Goal: Task Accomplishment & Management: Manage account settings

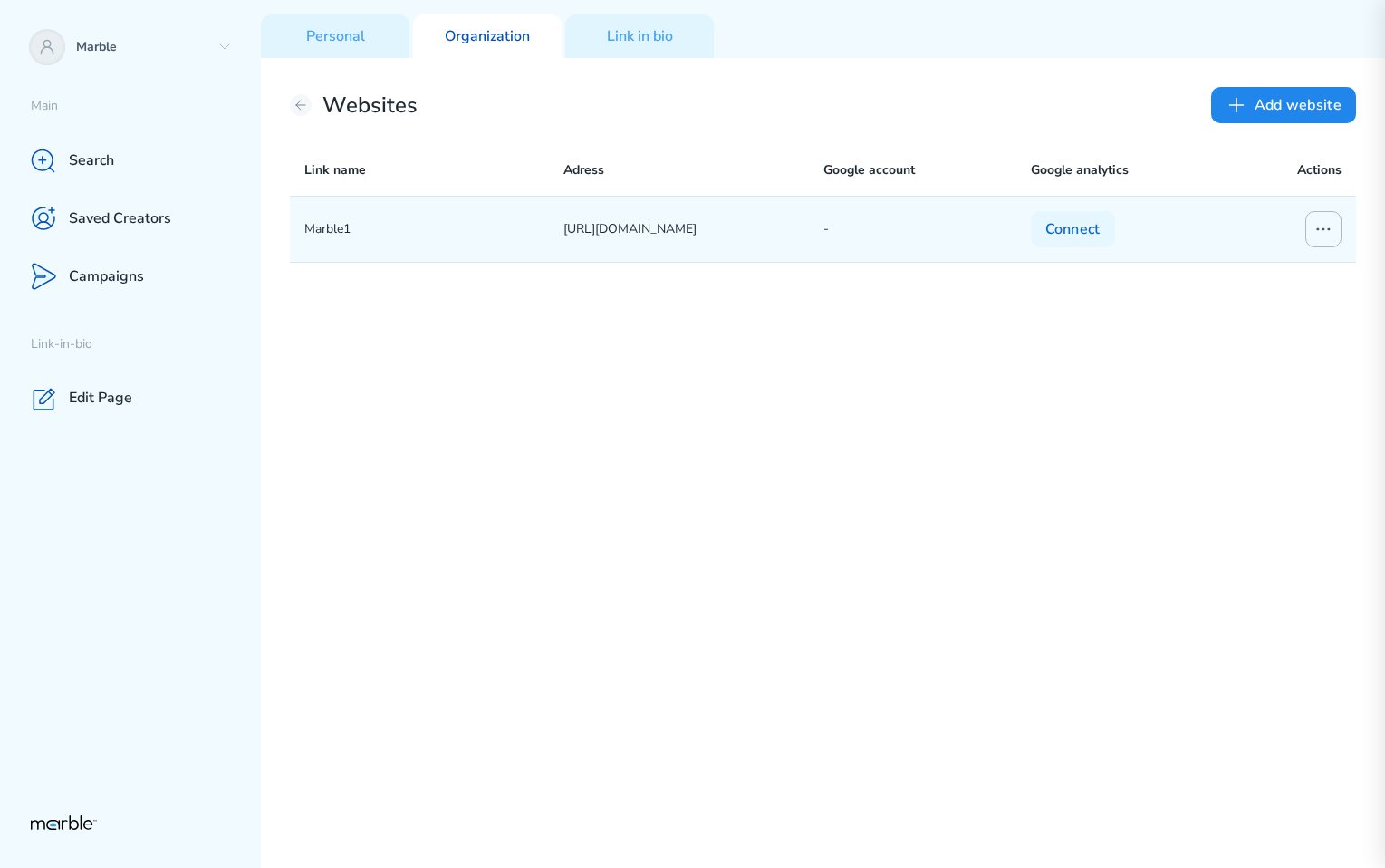
click at [1317, 239] on icon at bounding box center [1323, 229] width 22 height 22
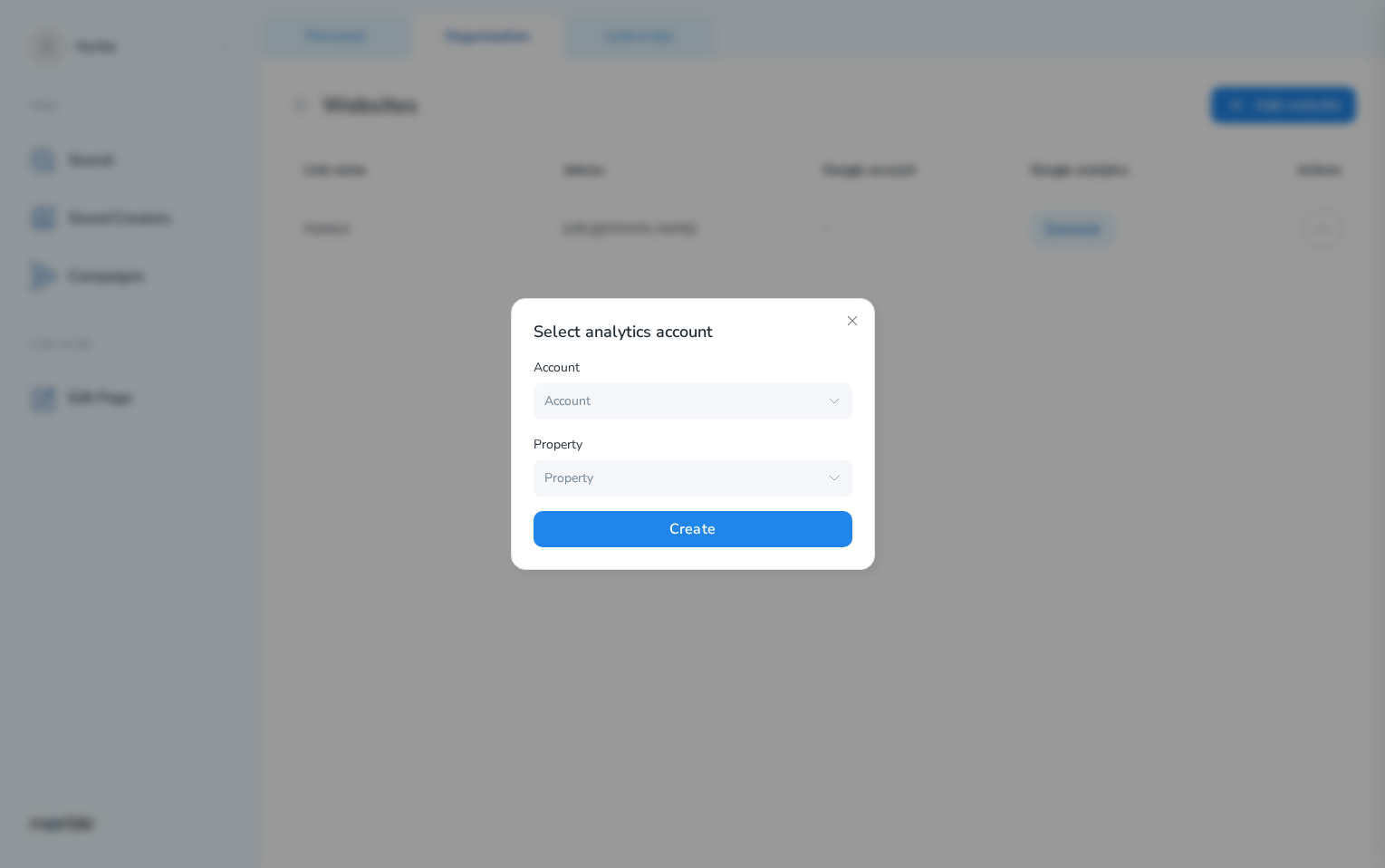
click at [1037, 333] on div at bounding box center [692, 434] width 1385 height 868
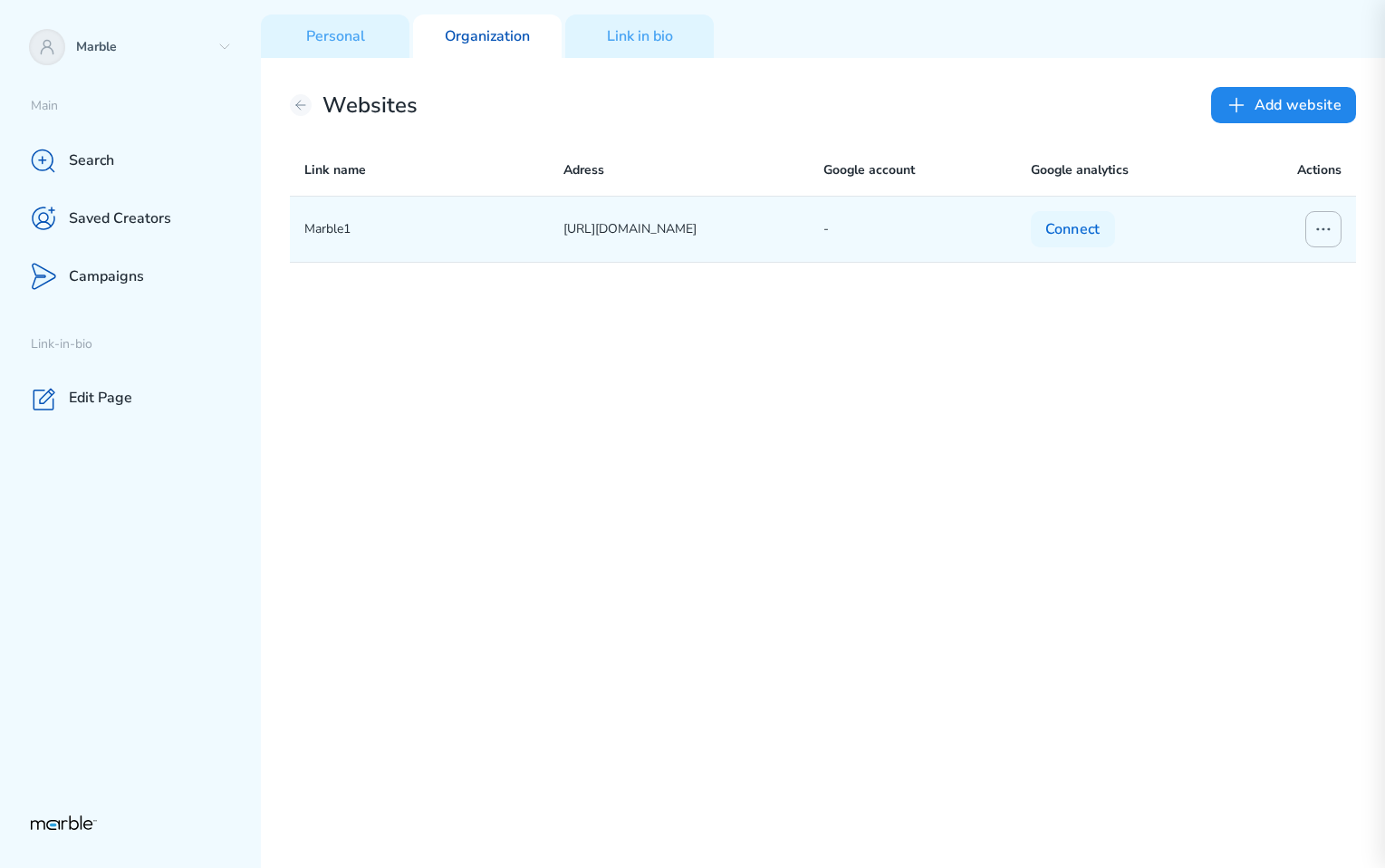
click at [1322, 225] on icon at bounding box center [1323, 229] width 22 height 22
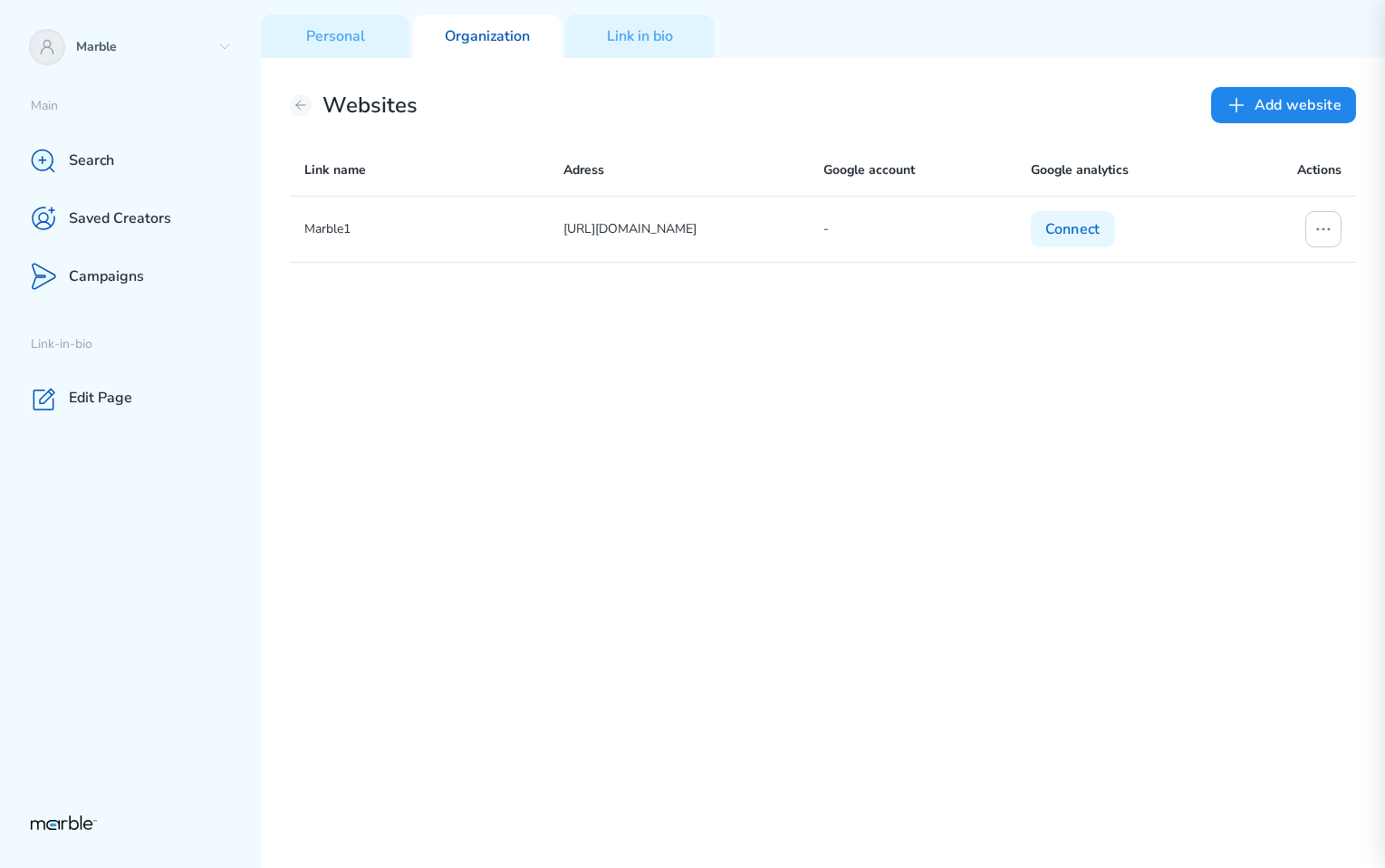
click at [1075, 407] on div "Marble1 https://www.youtube.com/@shisp - Connect" at bounding box center [824, 532] width 1067 height 672
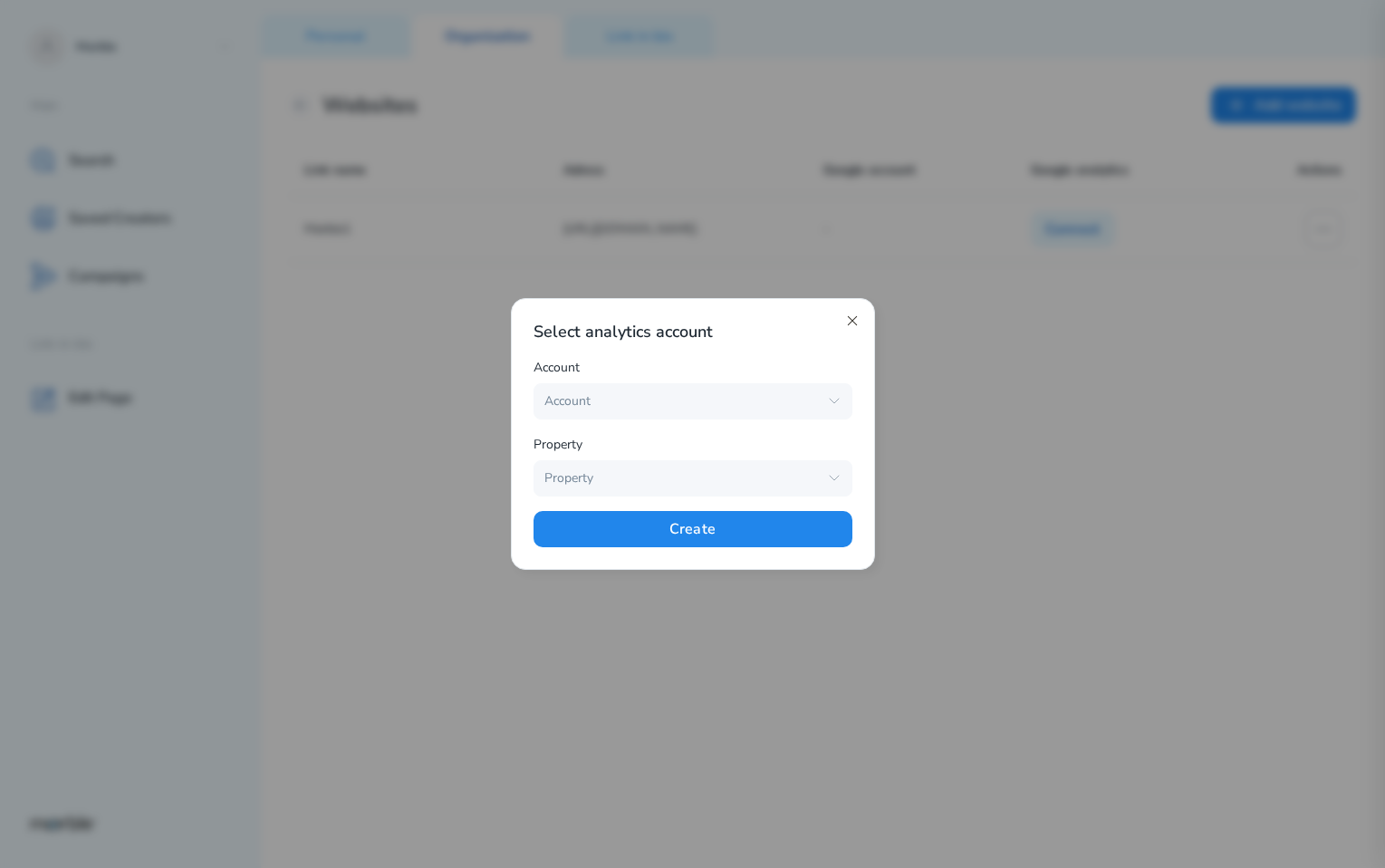
click at [846, 317] on icon at bounding box center [853, 321] width 15 height 15
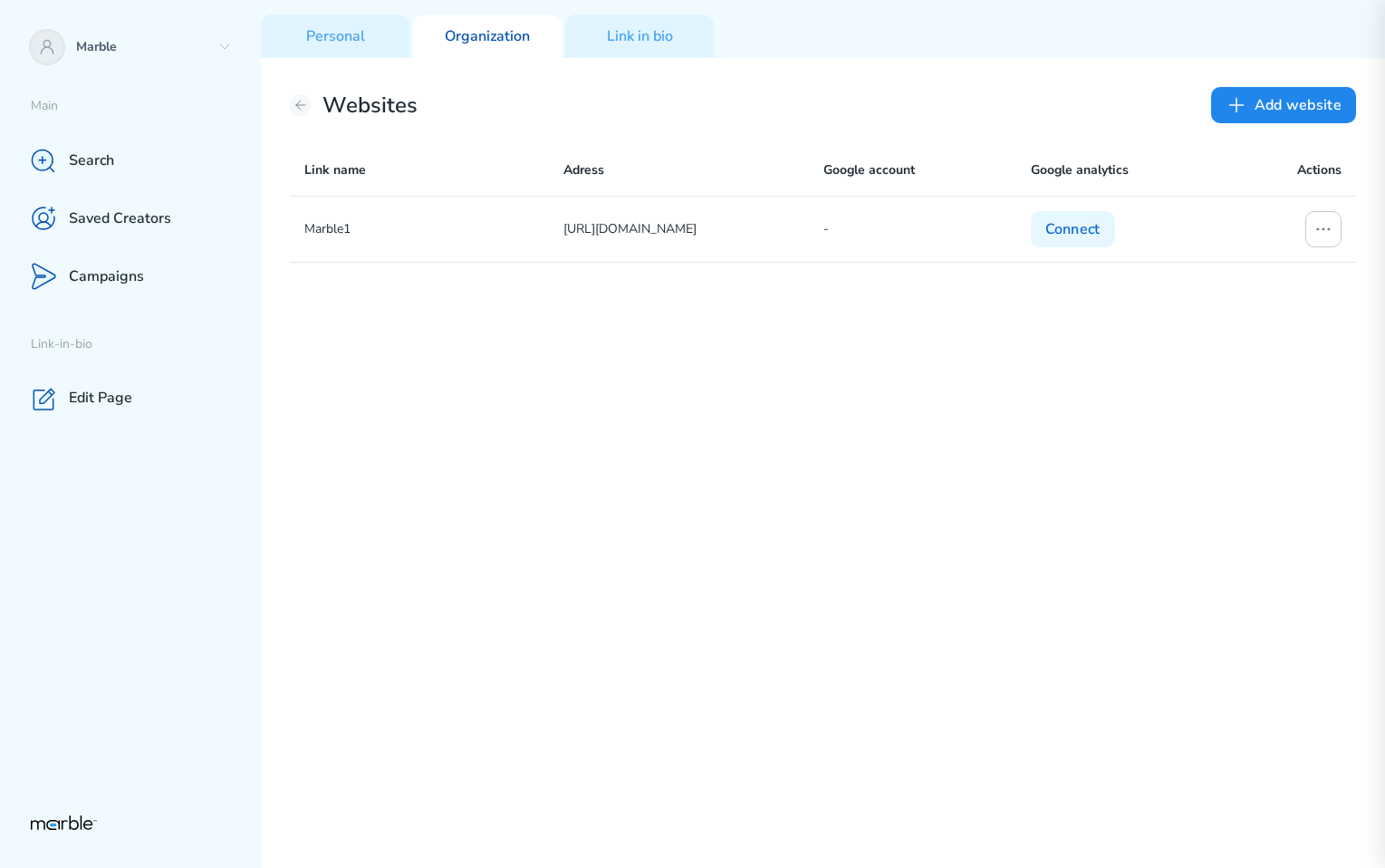
click at [1096, 398] on div "Marble1 https://www.youtube.com/@shisp - Connect" at bounding box center [824, 532] width 1067 height 672
click at [1138, 382] on div "Marble1 https://www.youtube.com/@shisp - Connect" at bounding box center [824, 532] width 1067 height 672
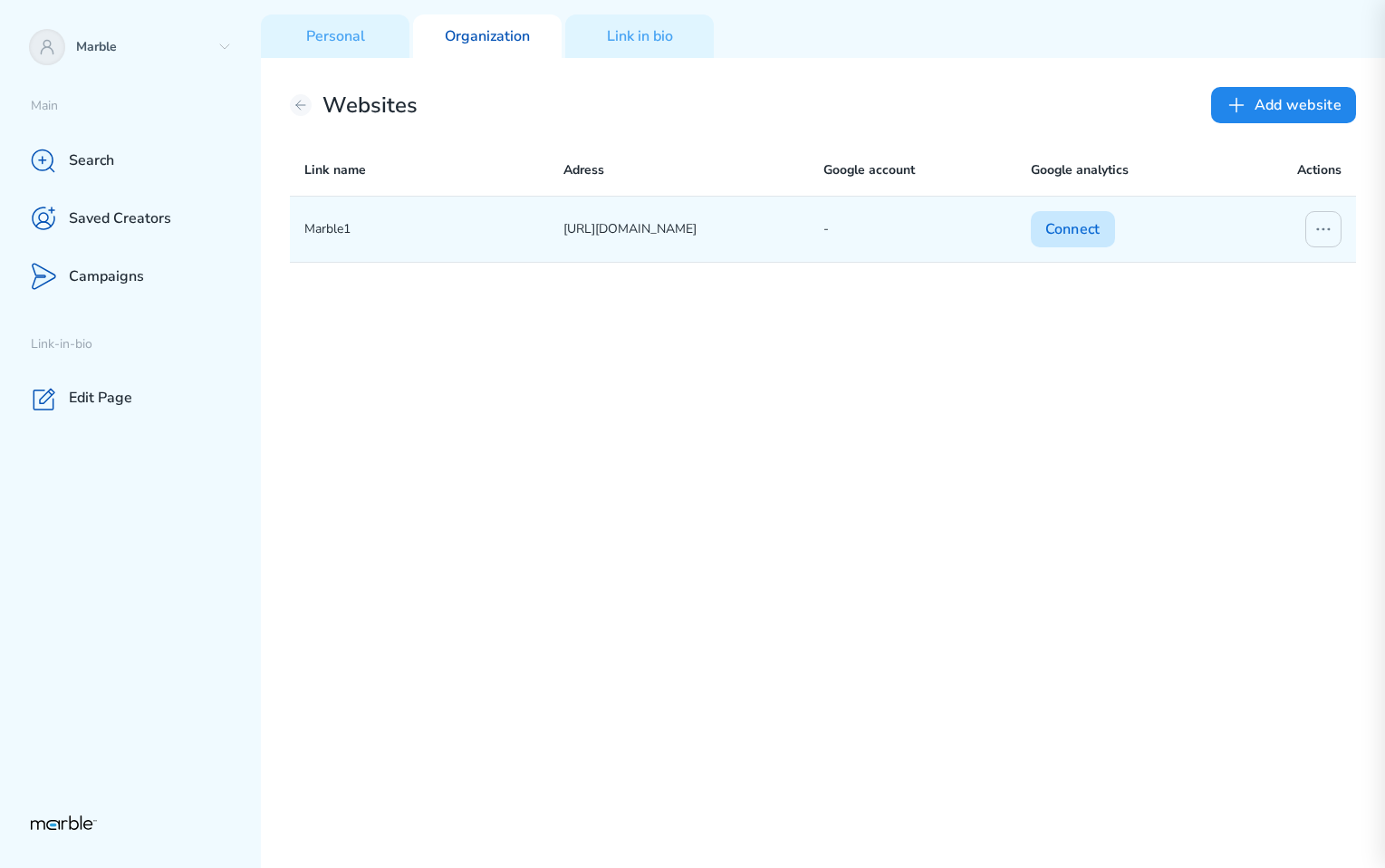
click at [1071, 234] on button "Connect" at bounding box center [1073, 229] width 84 height 36
